Goal: Task Accomplishment & Management: Complete application form

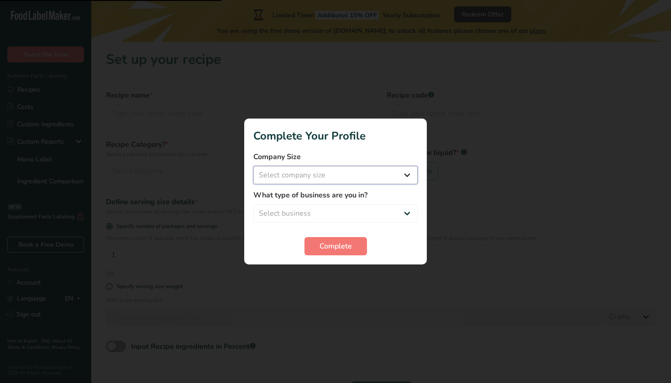
select select "1"
select select "5"
click at [334, 245] on span "Complete" at bounding box center [335, 246] width 32 height 11
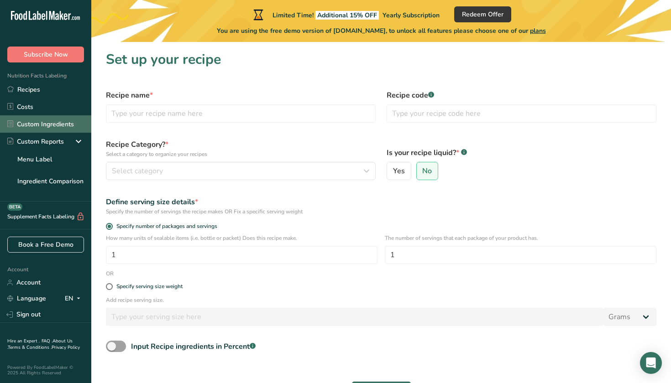
click at [47, 124] on link "Custom Ingredients" at bounding box center [45, 123] width 91 height 17
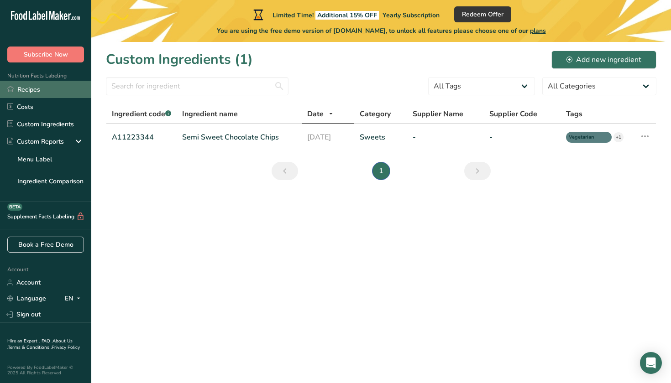
click at [56, 89] on link "Recipes" at bounding box center [45, 89] width 91 height 17
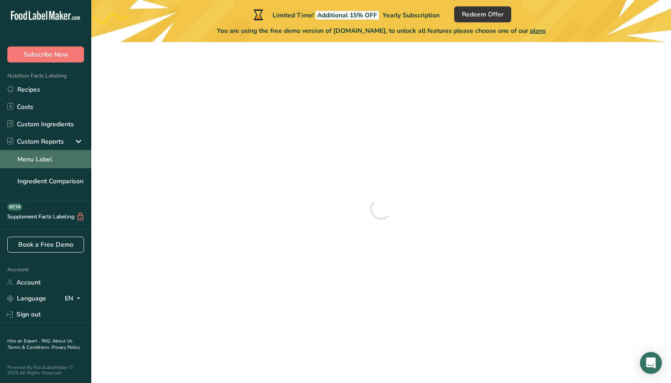
click at [63, 158] on link "Menu Label" at bounding box center [45, 159] width 91 height 18
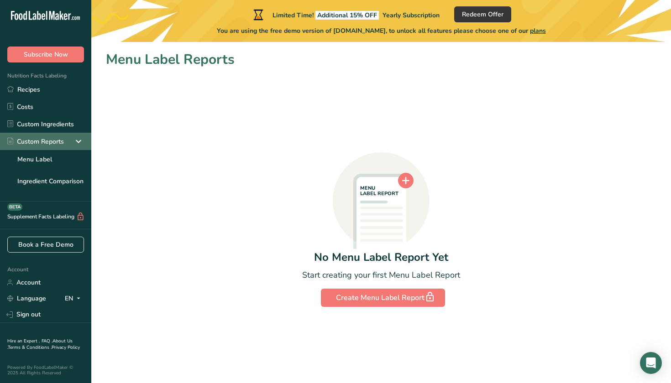
click at [63, 137] on div "Custom Reports" at bounding box center [35, 142] width 57 height 10
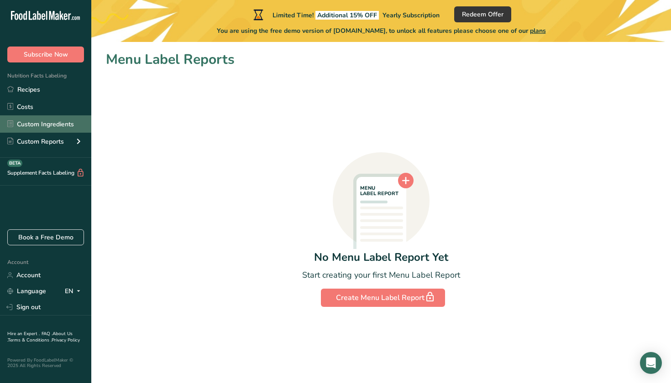
click at [64, 125] on link "Custom Ingredients" at bounding box center [45, 123] width 91 height 17
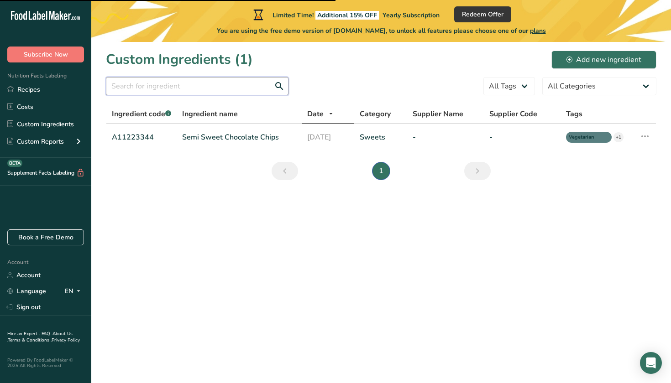
click at [198, 88] on input "text" at bounding box center [197, 86] width 183 height 18
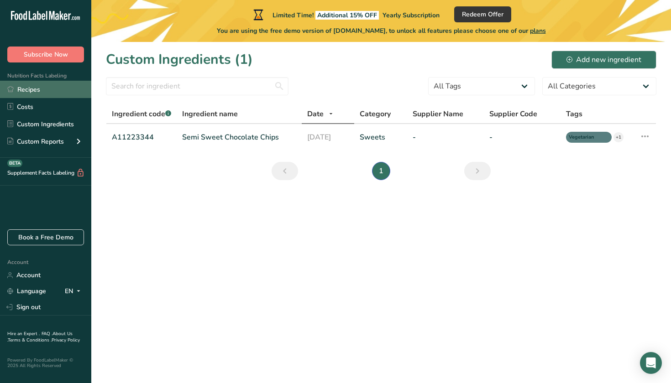
click at [25, 89] on link "Recipes" at bounding box center [45, 89] width 91 height 17
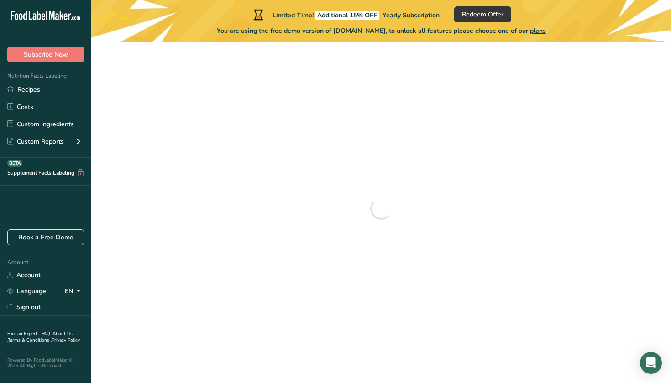
click at [41, 13] on icon ".a-20{fill:#fff;}" at bounding box center [55, 18] width 89 height 14
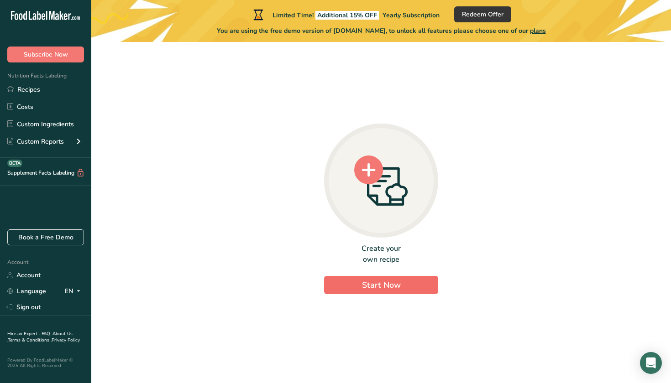
click at [407, 286] on button "Start Now" at bounding box center [381, 285] width 114 height 18
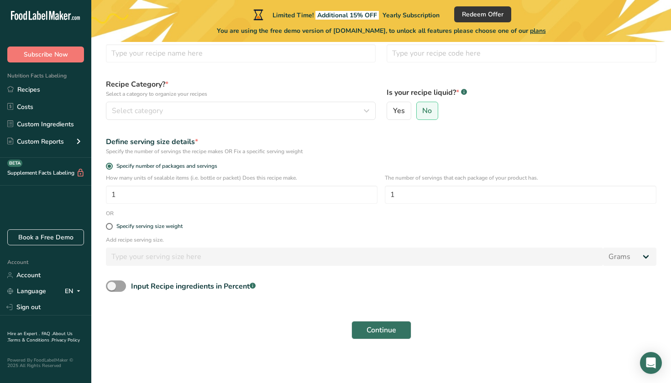
scroll to position [60, 0]
click at [197, 115] on div "Select category" at bounding box center [238, 111] width 252 height 11
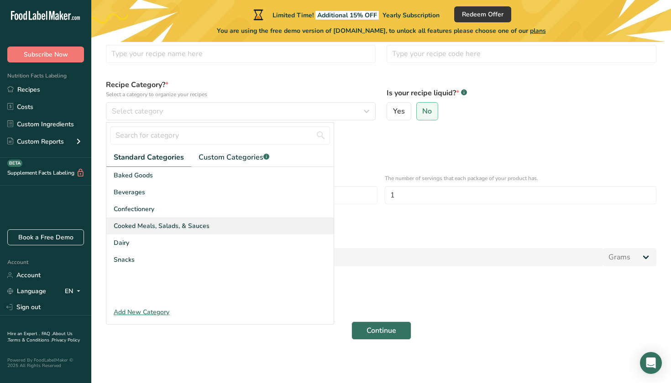
click at [182, 230] on span "Cooked Meals, Salads, & Sauces" at bounding box center [162, 226] width 96 height 10
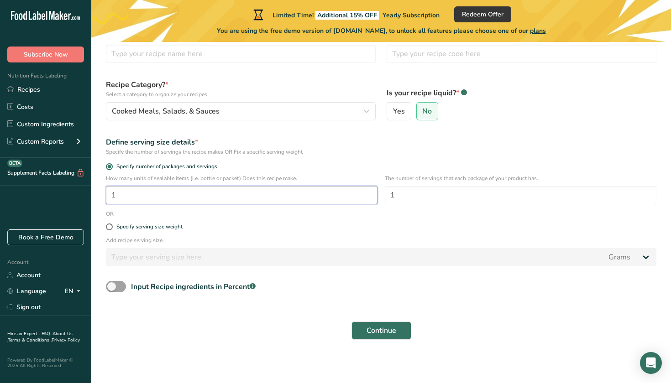
click at [182, 196] on input "1" at bounding box center [242, 195] width 272 height 18
click at [429, 194] on input "1" at bounding box center [521, 195] width 272 height 18
click at [113, 228] on span "Specify serving size weight" at bounding box center [148, 227] width 70 height 7
click at [112, 228] on input "Specify serving size weight" at bounding box center [109, 227] width 6 height 6
radio input "true"
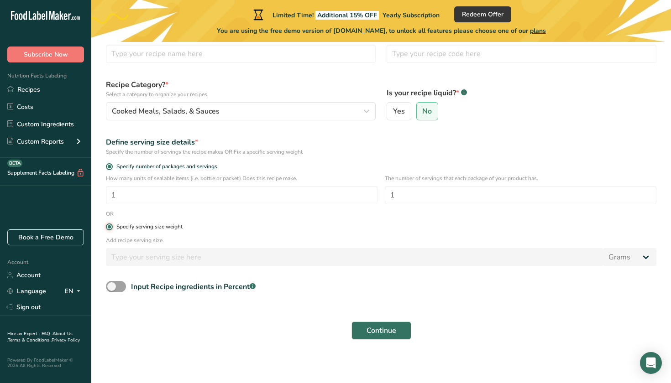
radio input "false"
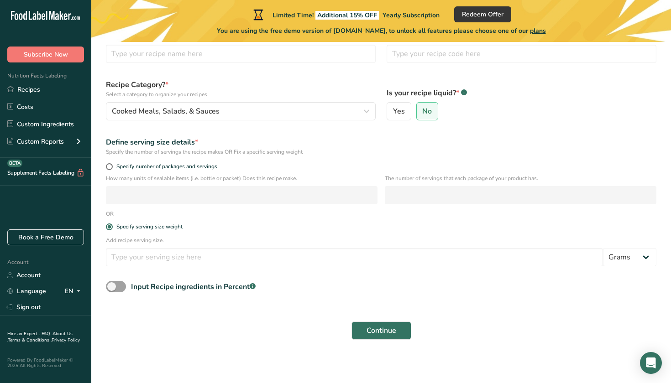
click at [123, 193] on input "number" at bounding box center [242, 195] width 272 height 18
click at [111, 168] on span at bounding box center [109, 166] width 7 height 7
click at [111, 168] on input "Specify number of packages and servings" at bounding box center [109, 167] width 6 height 6
radio input "true"
radio input "false"
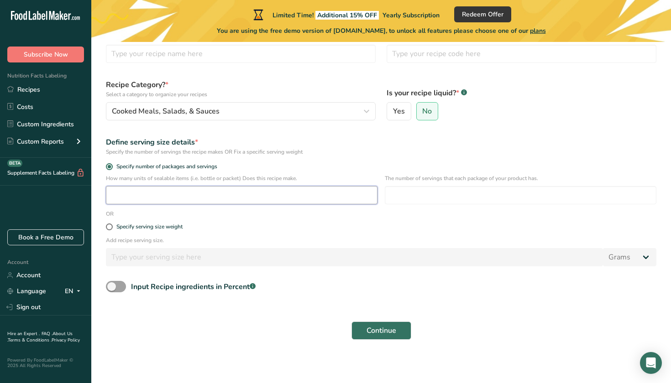
click at [111, 192] on input "number" at bounding box center [242, 195] width 272 height 18
type input "1"
click at [468, 189] on input "number" at bounding box center [521, 195] width 272 height 18
click at [467, 194] on input "number" at bounding box center [521, 195] width 272 height 18
type input "1"
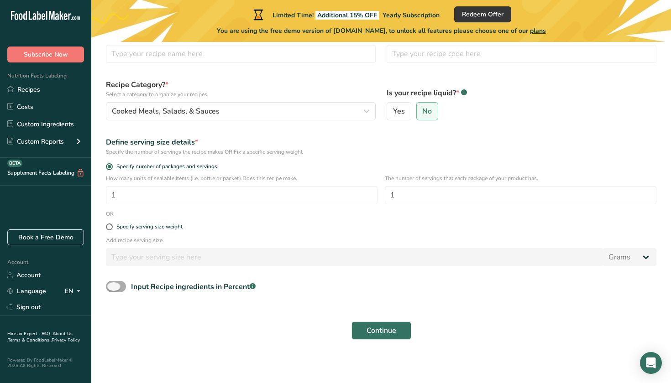
click at [114, 291] on span at bounding box center [116, 286] width 20 height 11
click at [112, 290] on input "Input Recipe ingredients in Percent .a-a{fill:#347362;}.b-a{fill:#fff;}" at bounding box center [109, 287] width 6 height 6
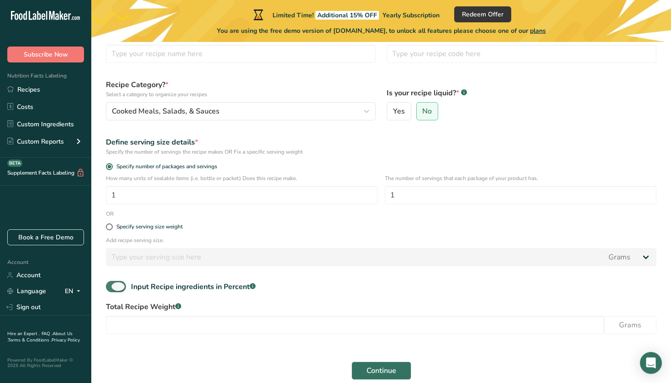
click at [114, 291] on span at bounding box center [116, 286] width 20 height 11
click at [112, 290] on input "Input Recipe ingredients in Percent .a-a{fill:#347362;}.b-a{fill:#fff;}" at bounding box center [109, 287] width 6 height 6
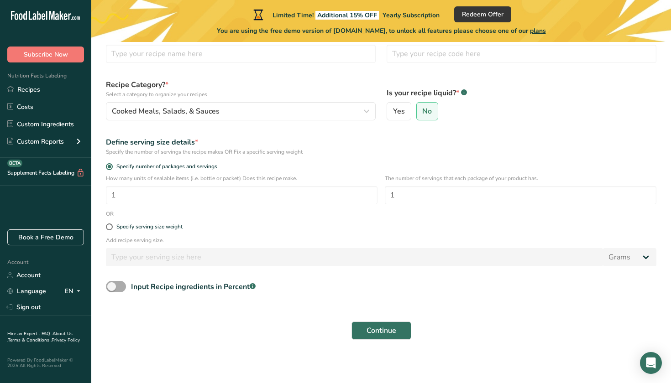
click at [119, 284] on span at bounding box center [116, 286] width 20 height 11
click at [112, 284] on input "Input Recipe ingredients in Percent .a-a{fill:#347362;}.b-a{fill:#fff;}" at bounding box center [109, 287] width 6 height 6
checkbox input "true"
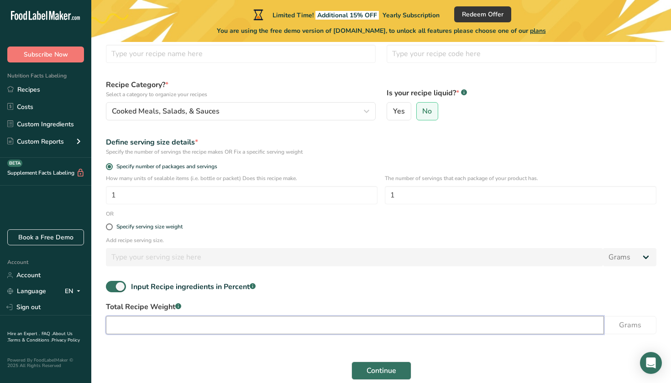
click at [139, 329] on input "number" at bounding box center [355, 325] width 498 height 18
type input "150"
click at [369, 371] on span "Continue" at bounding box center [381, 371] width 30 height 11
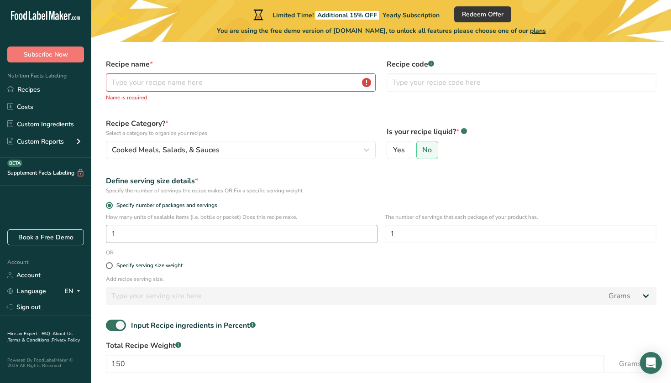
scroll to position [28, 0]
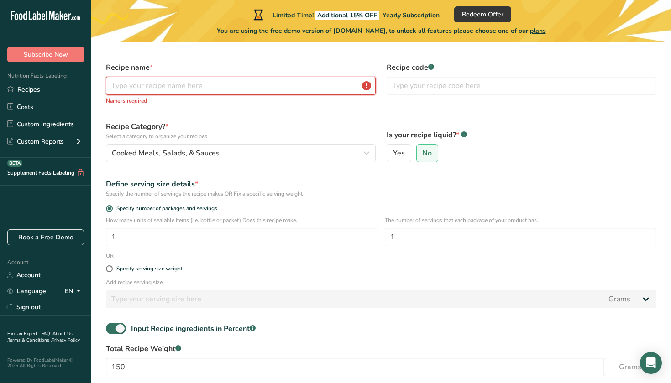
click at [261, 87] on input "text" at bounding box center [241, 86] width 270 height 18
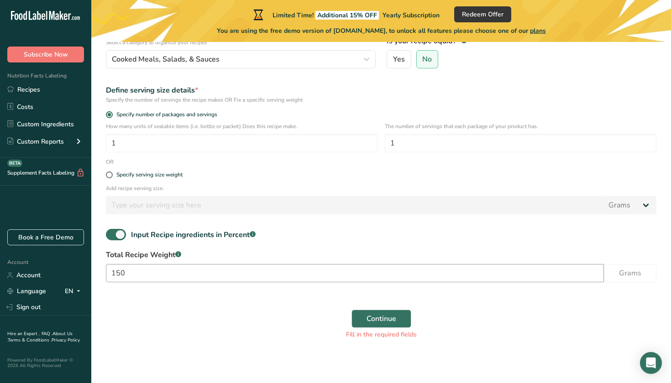
scroll to position [111, 0]
type input "Happy Garden Veggies"
click at [391, 307] on div "Continue Fill in the required fields" at bounding box center [380, 325] width 561 height 41
click at [388, 317] on span "Continue" at bounding box center [381, 319] width 30 height 11
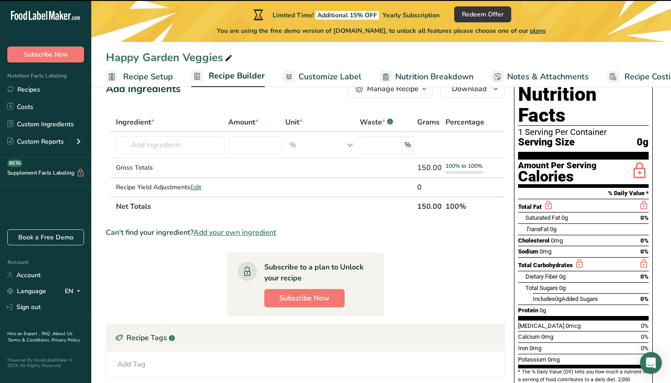
scroll to position [30, 0]
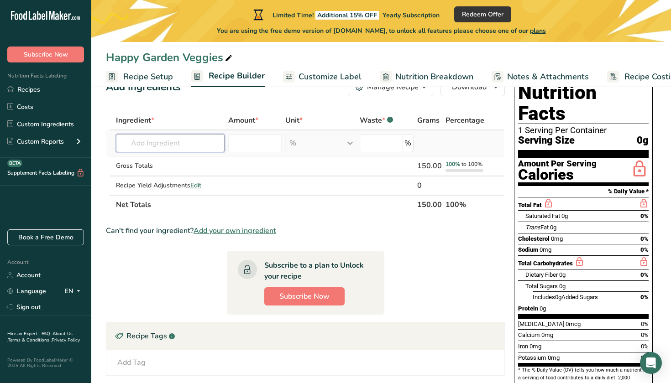
click at [190, 141] on input "text" at bounding box center [170, 143] width 109 height 18
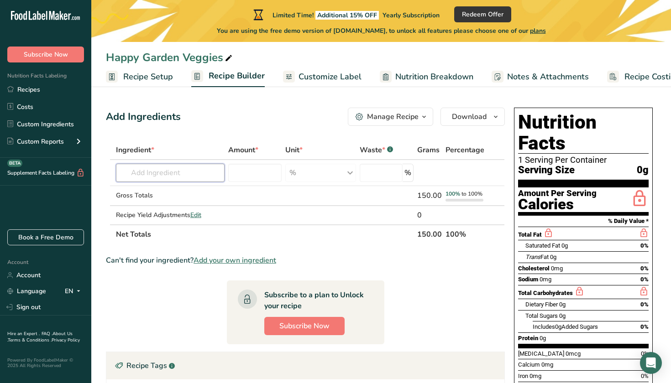
scroll to position [0, 0]
type input "bok choy"
click at [181, 192] on div "Bok Choy" at bounding box center [163, 192] width 80 height 10
type input "Bok Choy"
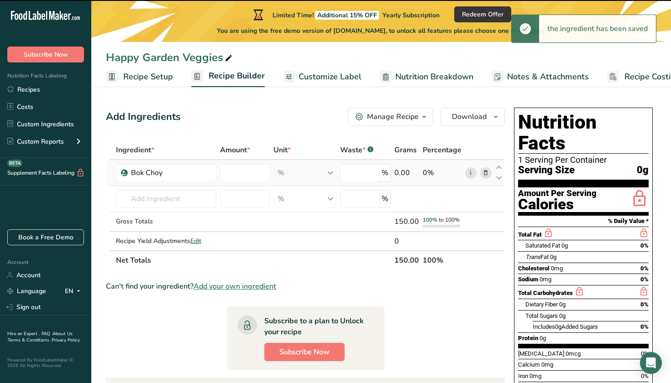
type input "0"
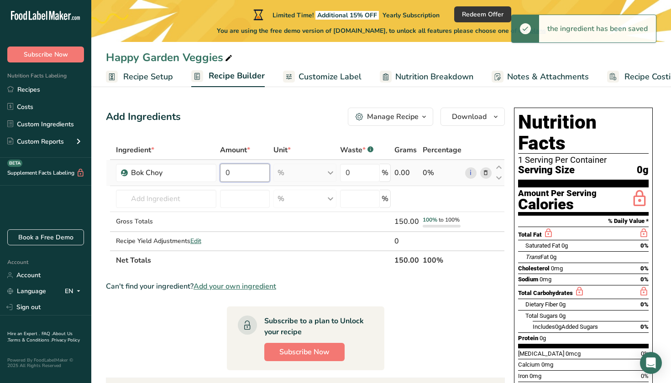
click at [241, 168] on input "0" at bounding box center [245, 173] width 50 height 18
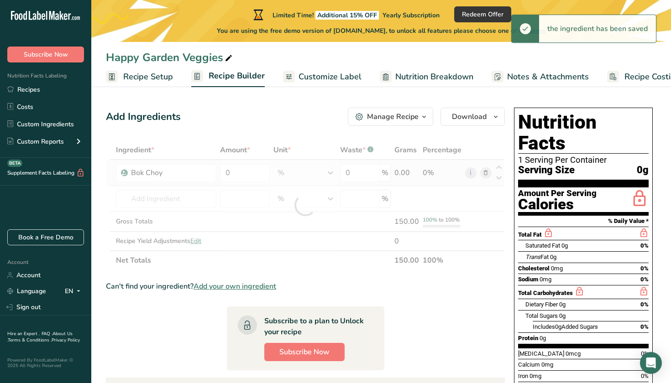
click at [292, 175] on div "Ingredient * Amount * Unit * Waste * .a-a{fill:#347362;}.b-a{fill:#fff;} Grams …" at bounding box center [305, 206] width 399 height 130
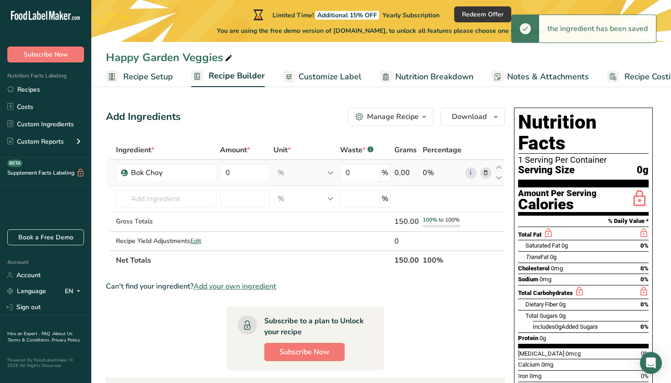
click at [330, 174] on div "% Weight Units g kg mg See more Volume Units l Volume units require a density c…" at bounding box center [304, 173] width 63 height 18
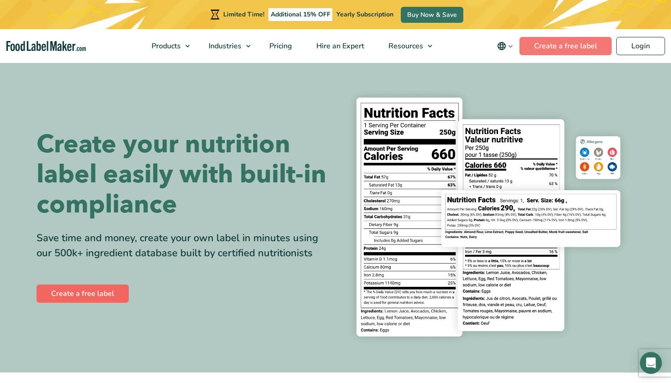
click at [55, 291] on link "Create a free label" at bounding box center [83, 294] width 92 height 18
